Goal: Task Accomplishment & Management: Use online tool/utility

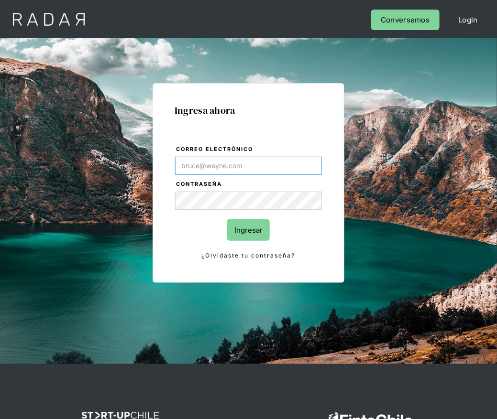
type input "[PERSON_NAME][EMAIL_ADDRESS][DOMAIN_NAME]"
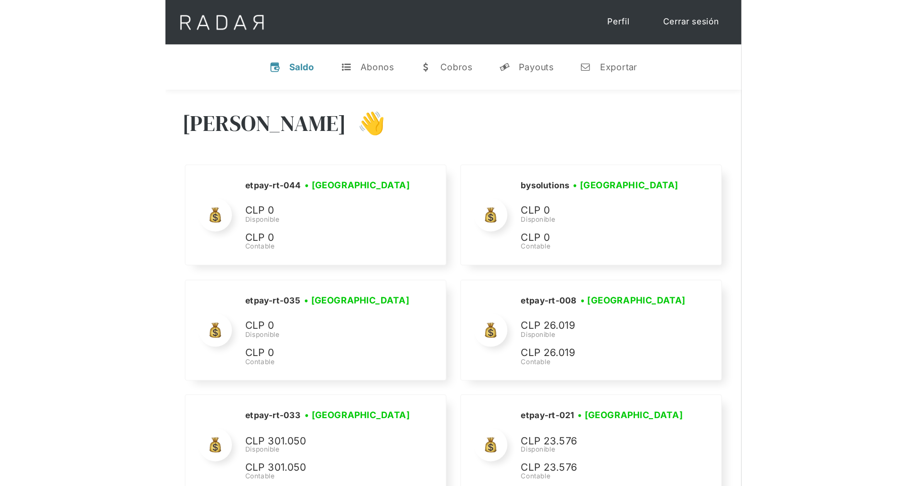
scroll to position [4207, 0]
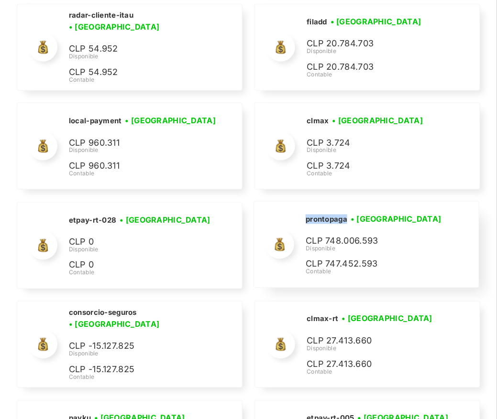
drag, startPoint x: 347, startPoint y: 209, endPoint x: 303, endPoint y: 206, distance: 45.0
click at [0, 0] on div "prontopaga • Conectada • Desconectada CLP 748.006.593 Disponible CLP 747.452.59…" at bounding box center [0, 0] width 0 height 0
copy h2 "prontopaga"
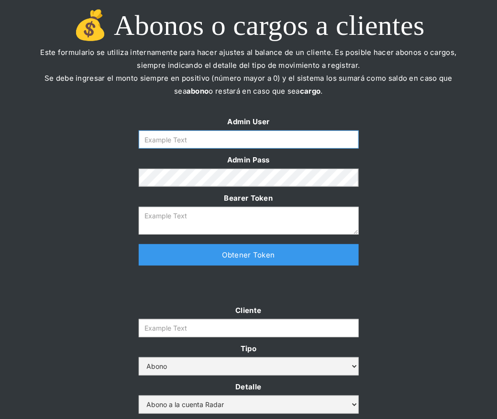
click at [238, 136] on input "Form" at bounding box center [249, 139] width 220 height 18
type input "[PERSON_NAME][EMAIL_ADDRESS][DOMAIN_NAME]"
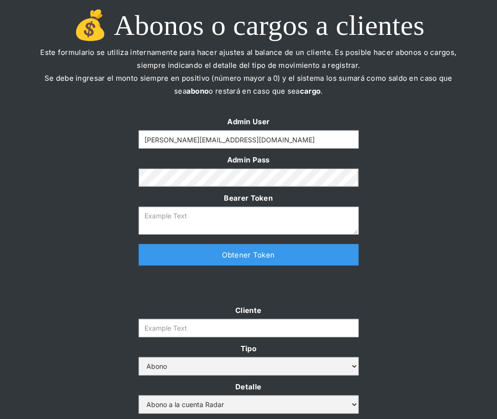
click at [188, 251] on link "Obtener Token" at bounding box center [249, 255] width 220 height 22
type textarea "[SECURITY_DATA]"
click at [195, 325] on input "Cliente" at bounding box center [249, 328] width 220 height 18
paste input "prontopaga"
type input "prontopaga"
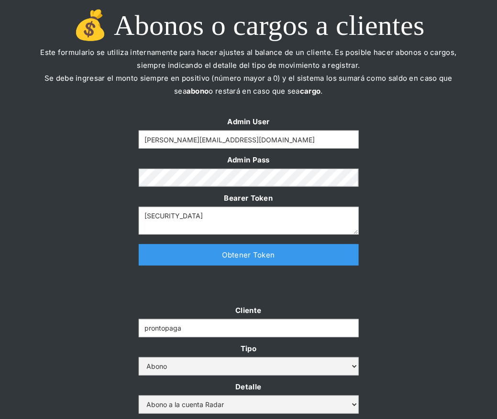
click at [142, 315] on label "Cliente" at bounding box center [249, 310] width 220 height 13
click at [142, 319] on input "prontopaga" at bounding box center [249, 328] width 220 height 18
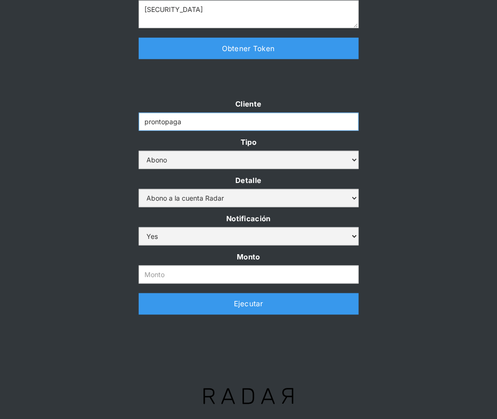
scroll to position [140, 0]
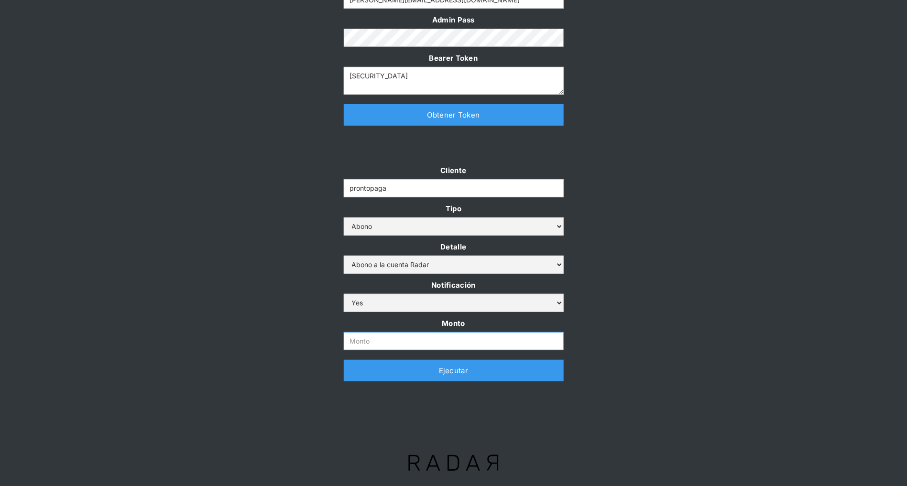
click at [359, 337] on input "Monto" at bounding box center [454, 341] width 220 height 18
paste input "800000000"
type input "800.000.000"
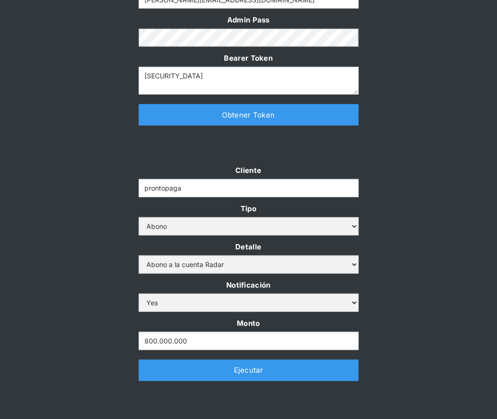
click at [474, 228] on div "Cliente prontopaga Tipo Abono Cargo Detalle Abono a la cuenta Radar Devolución …" at bounding box center [248, 277] width 497 height 227
click at [334, 370] on link "Ejecutar" at bounding box center [249, 371] width 220 height 22
